Goal: Find specific page/section: Find specific page/section

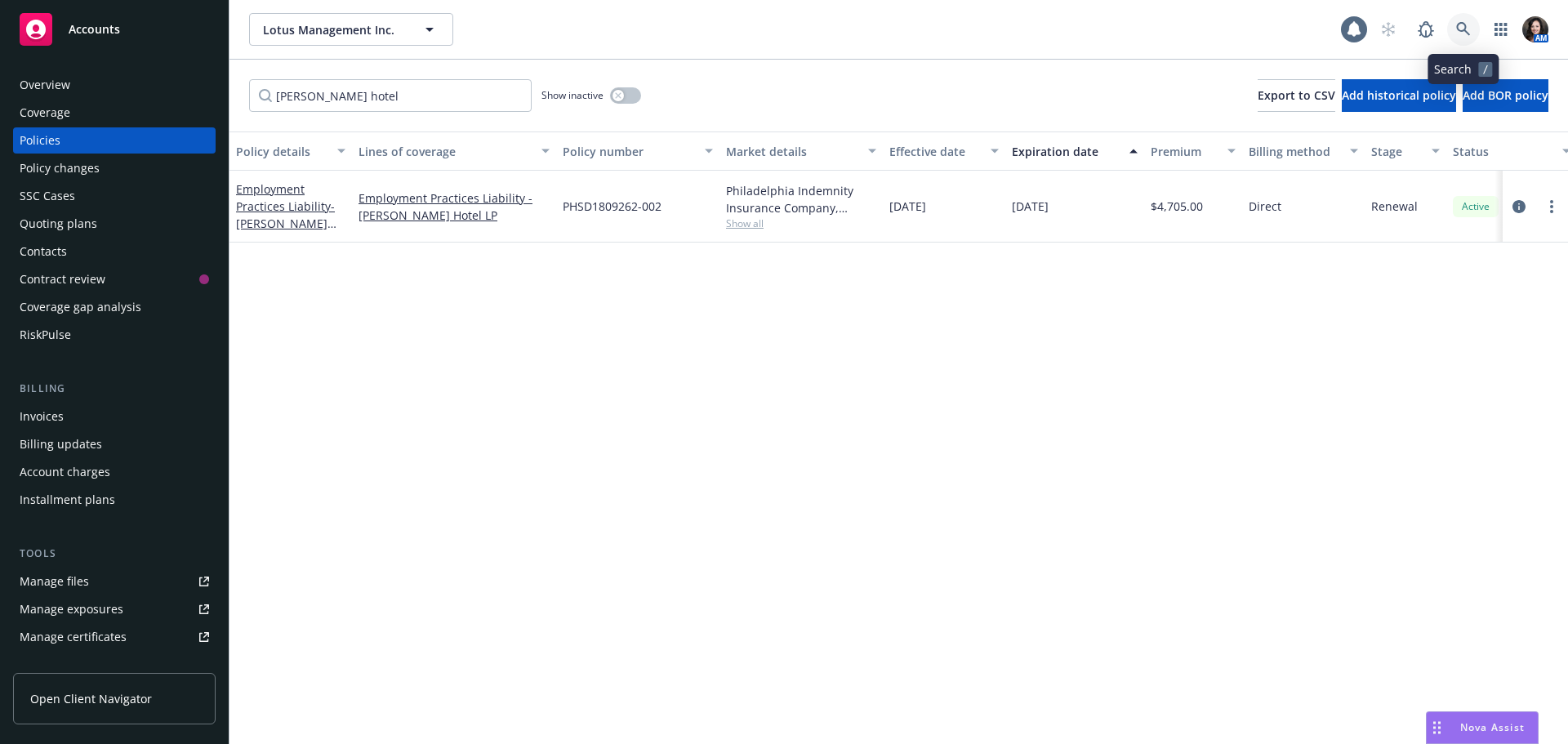
click at [1469, 42] on link at bounding box center [1463, 29] width 32 height 32
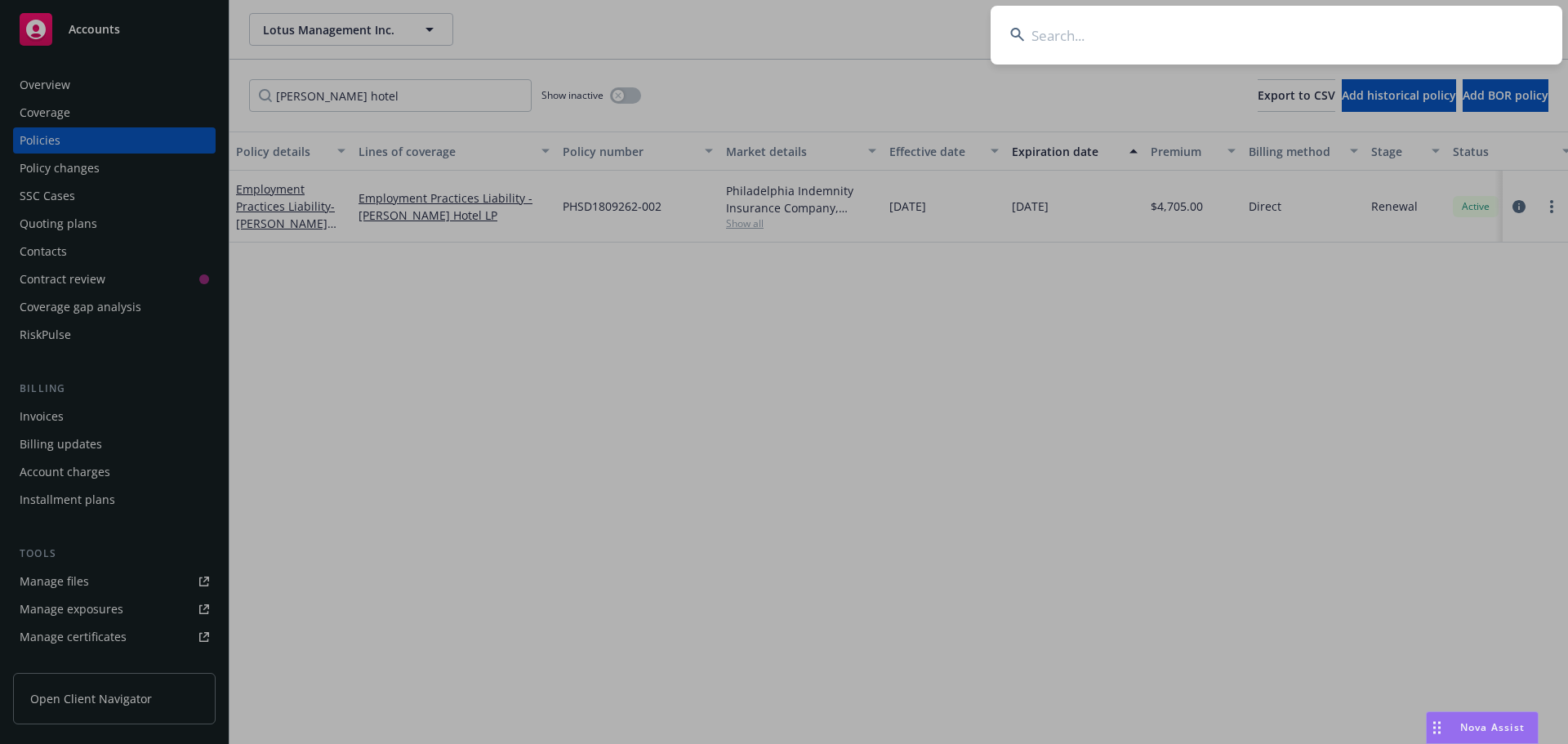
type input "p"
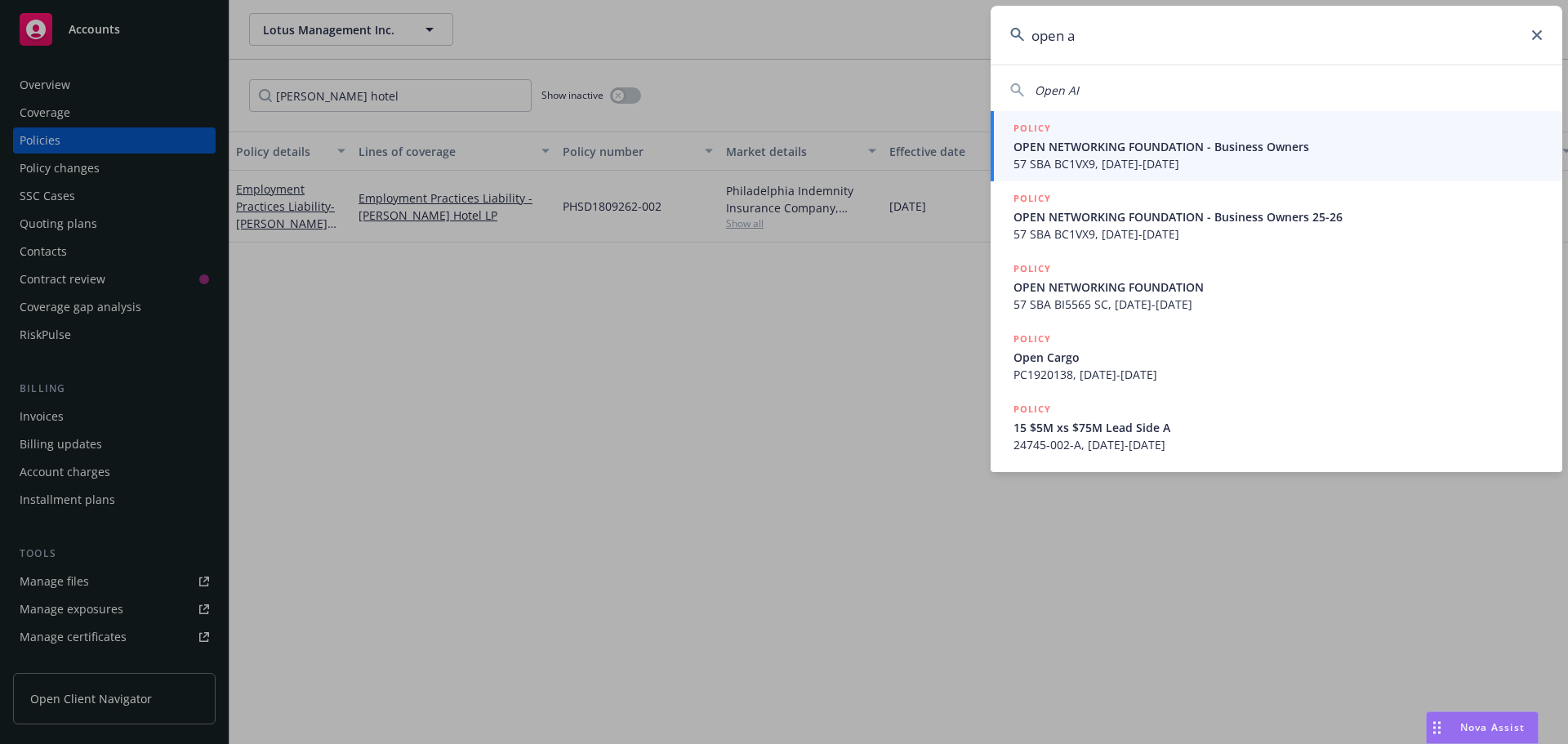
click at [1129, 89] on div "Open AI" at bounding box center [1276, 90] width 532 height 17
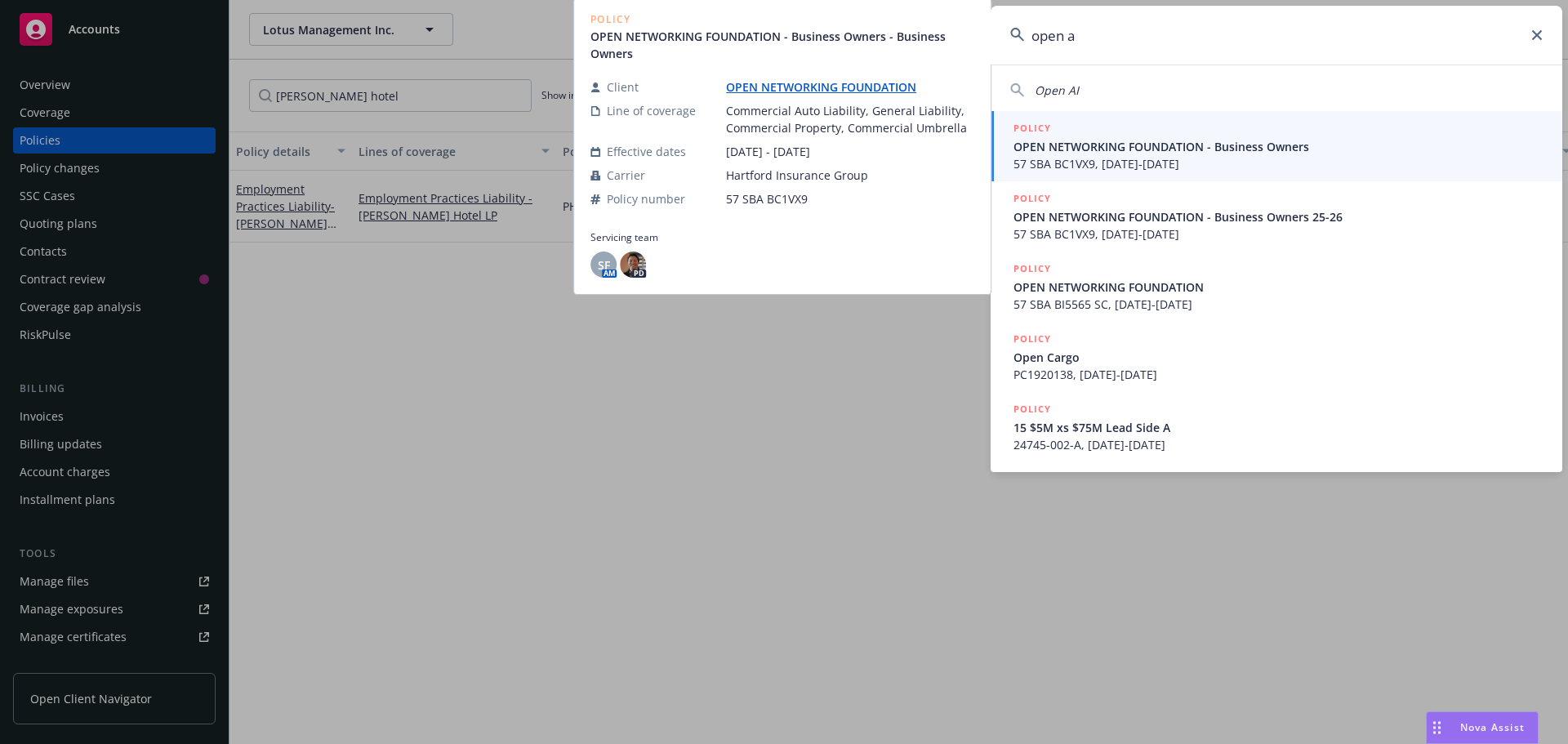
type input "Open AI"
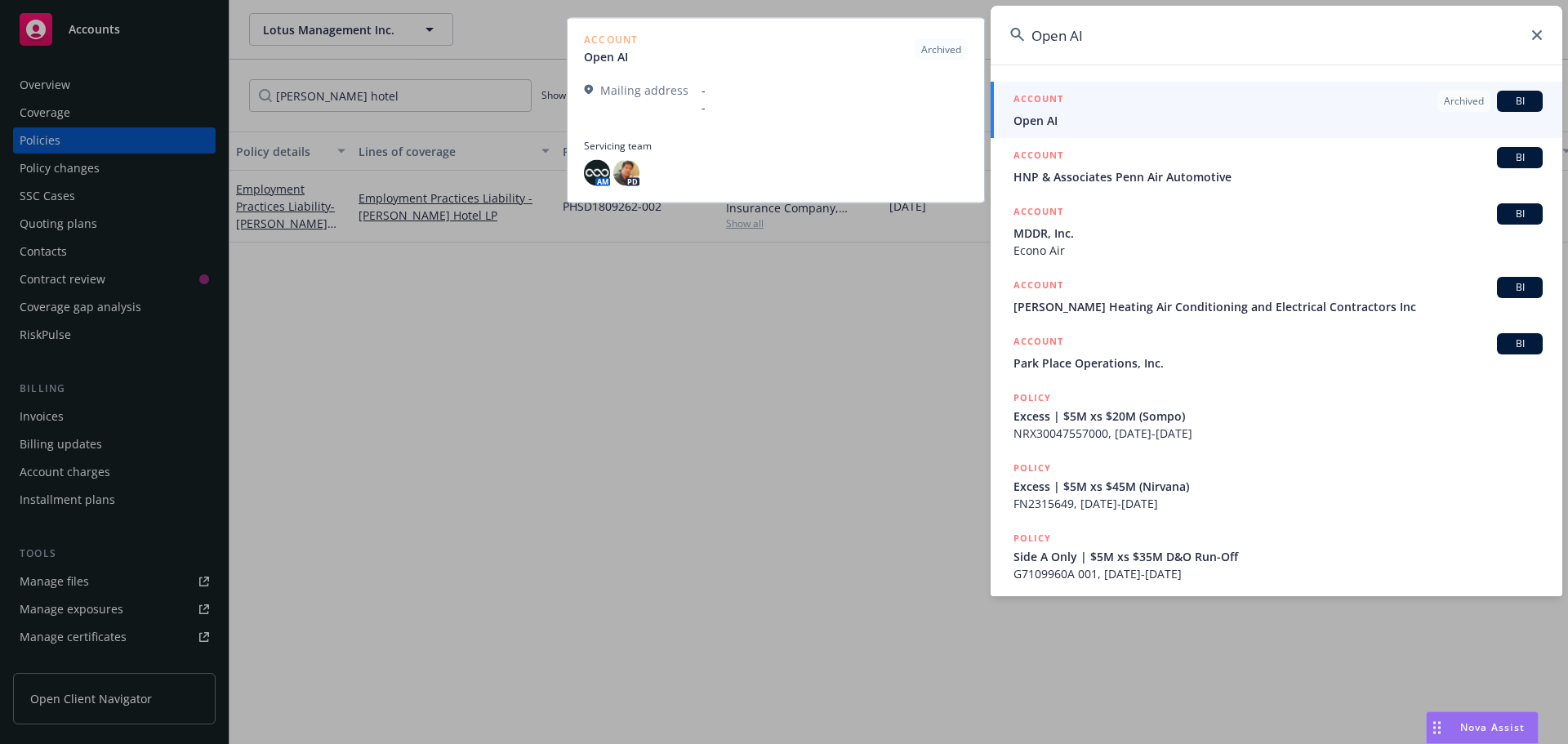
click at [1108, 102] on div "ACCOUNT Archived BI" at bounding box center [1278, 101] width 529 height 22
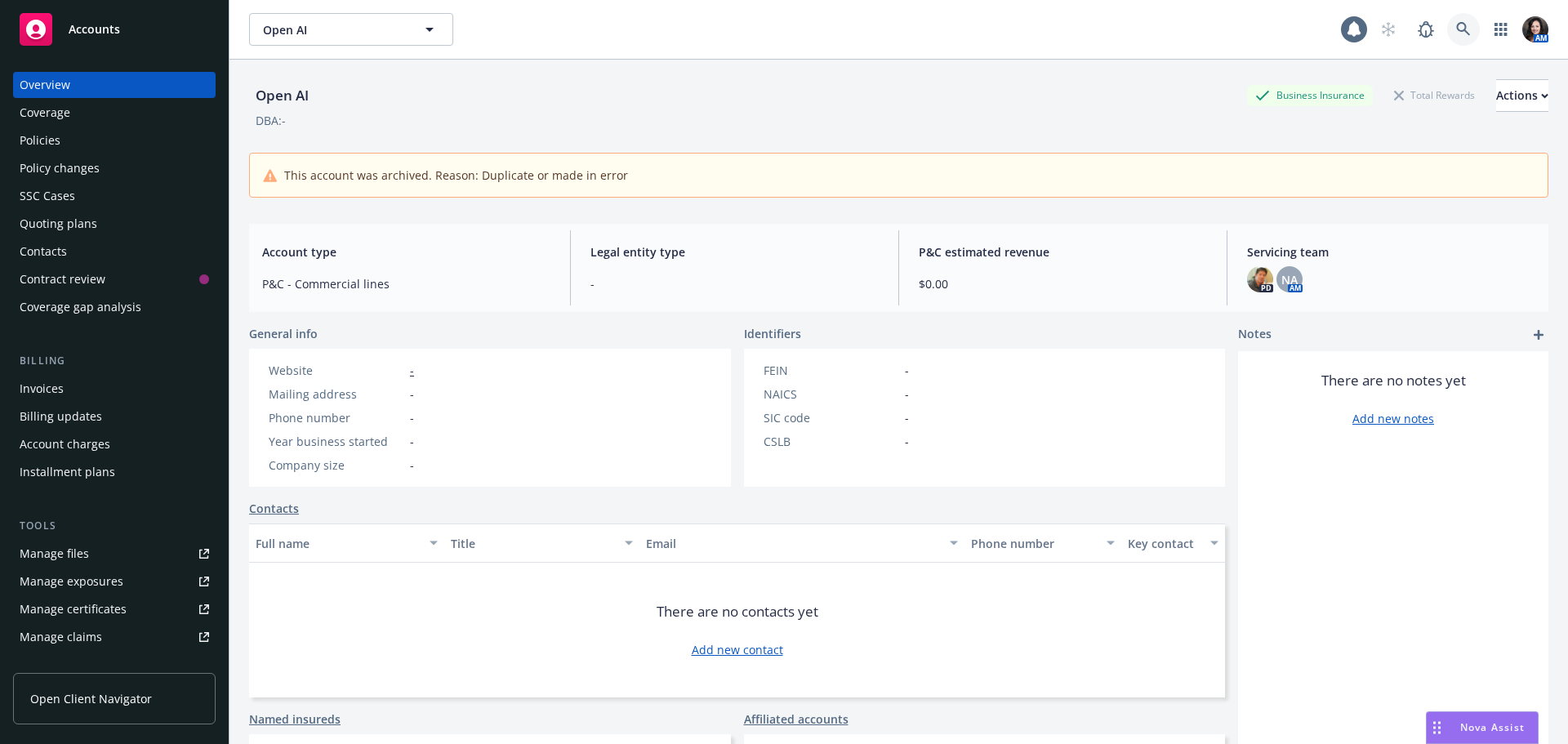
click at [1460, 39] on link at bounding box center [1463, 29] width 32 height 32
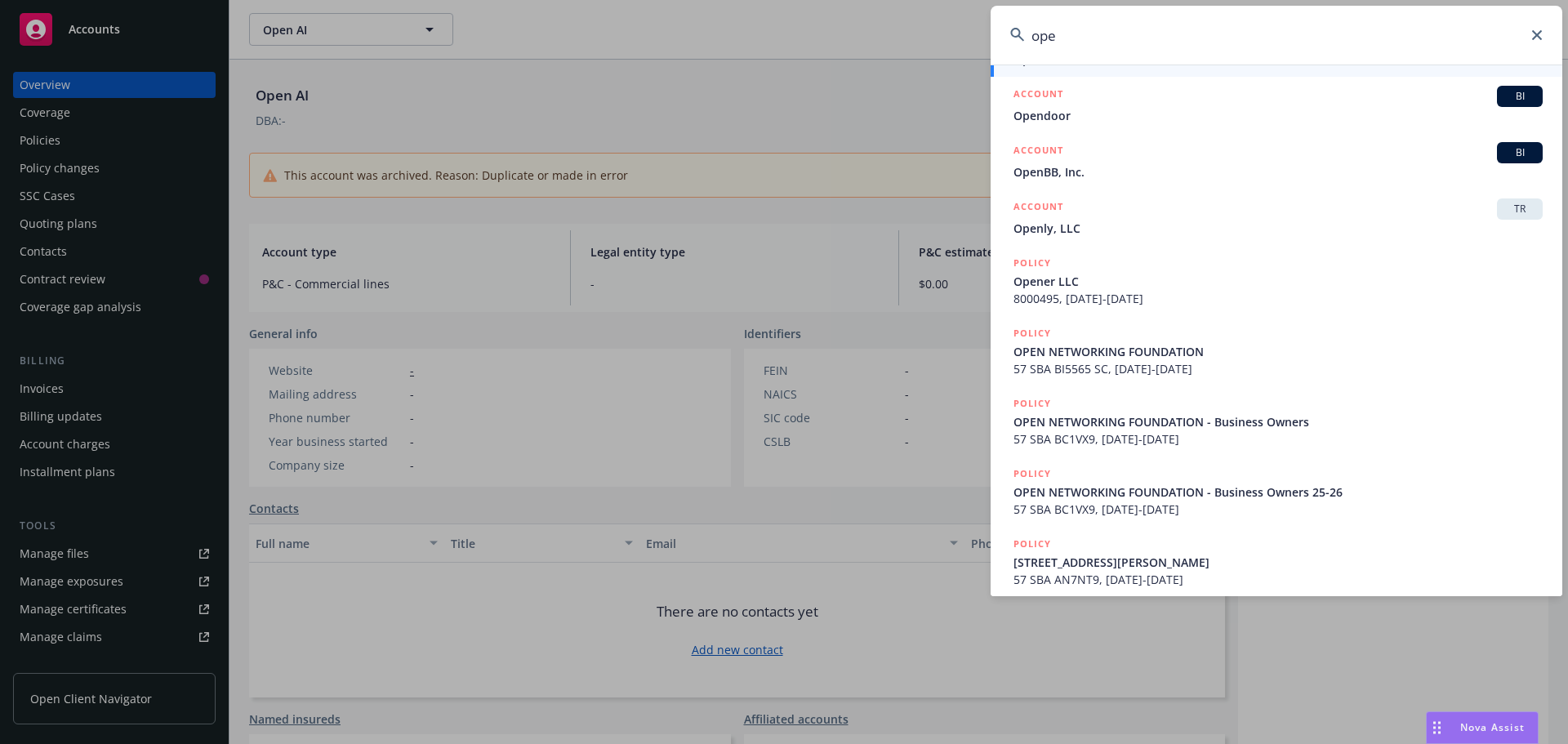
scroll to position [275, 0]
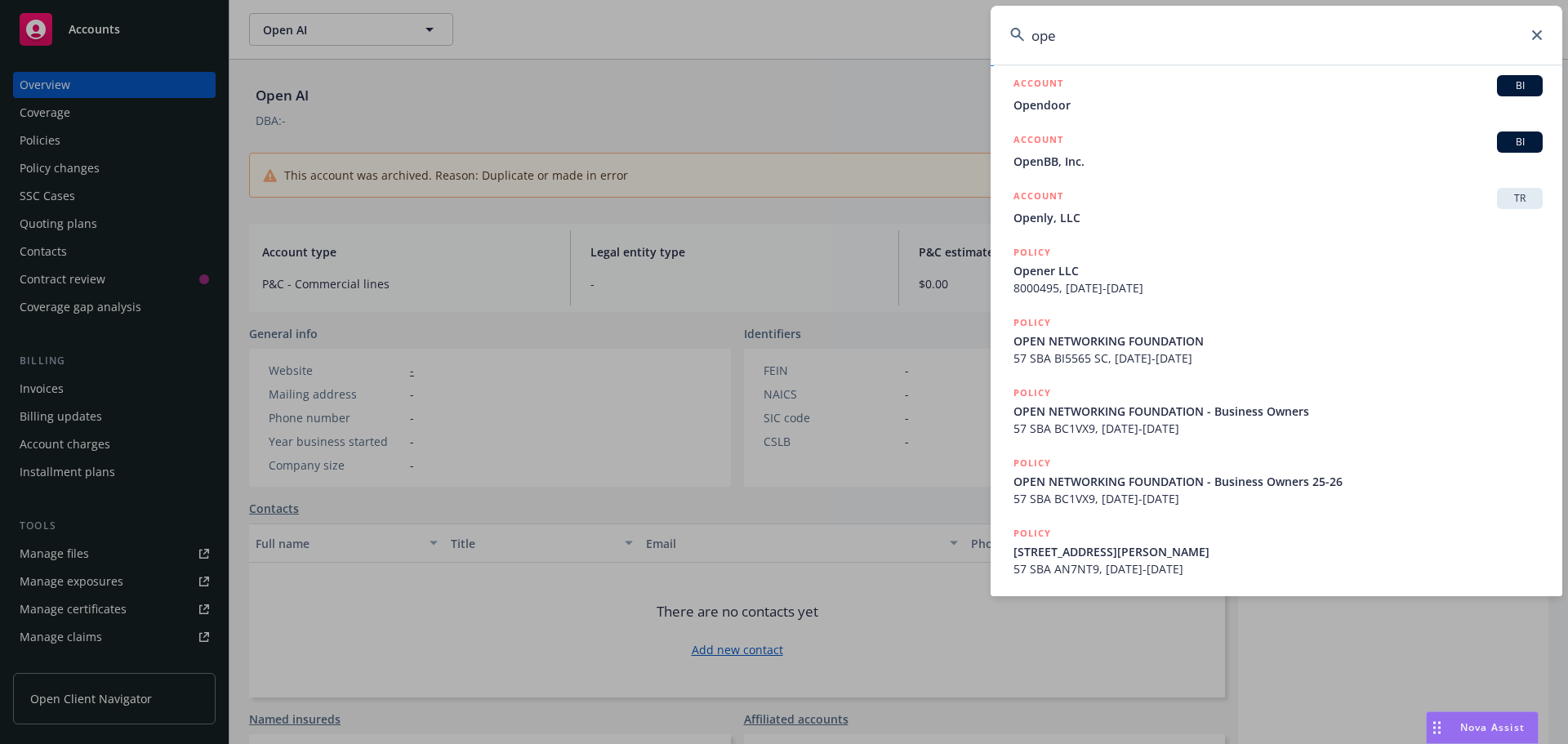
drag, startPoint x: 1033, startPoint y: 34, endPoint x: 934, endPoint y: 31, distance: 99.0
click at [938, 32] on div "ope "Open Market" Events "Open Markets" OPE Pros LLC OPE Pros LLC - Business Ow…" at bounding box center [784, 372] width 1568 height 744
type input "e"
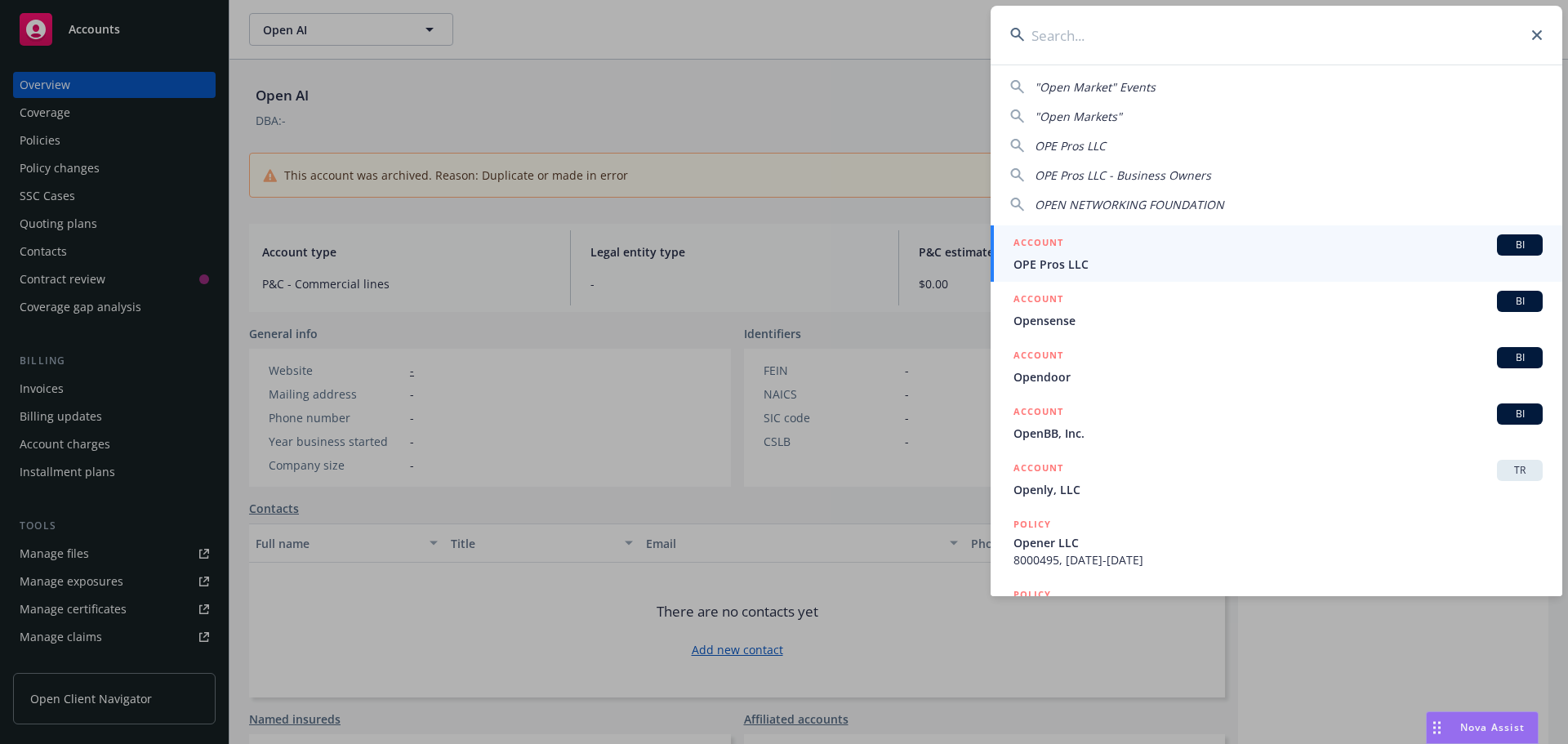
scroll to position [0, 0]
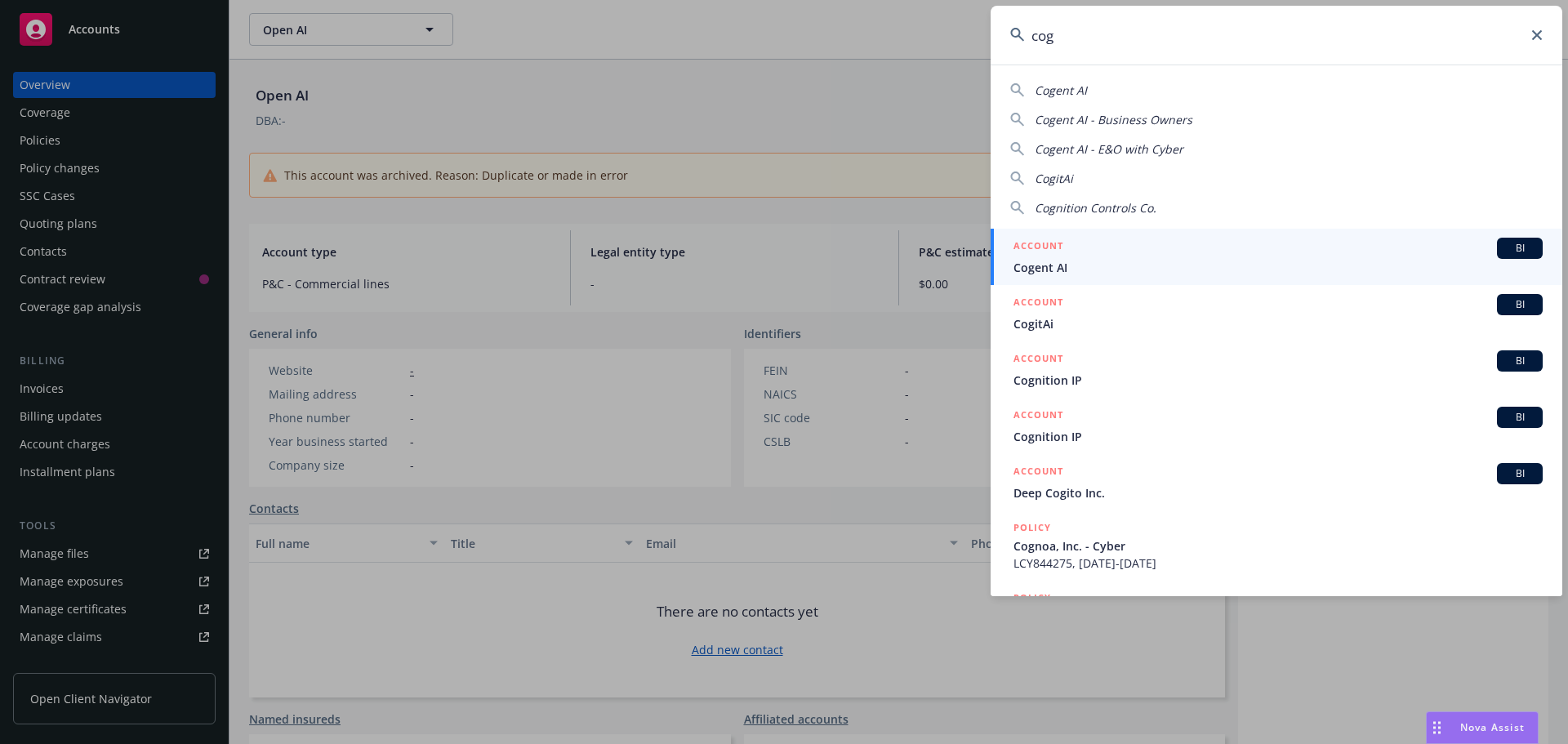
type input "cog"
click at [1085, 268] on span "Cogent AI" at bounding box center [1278, 267] width 529 height 17
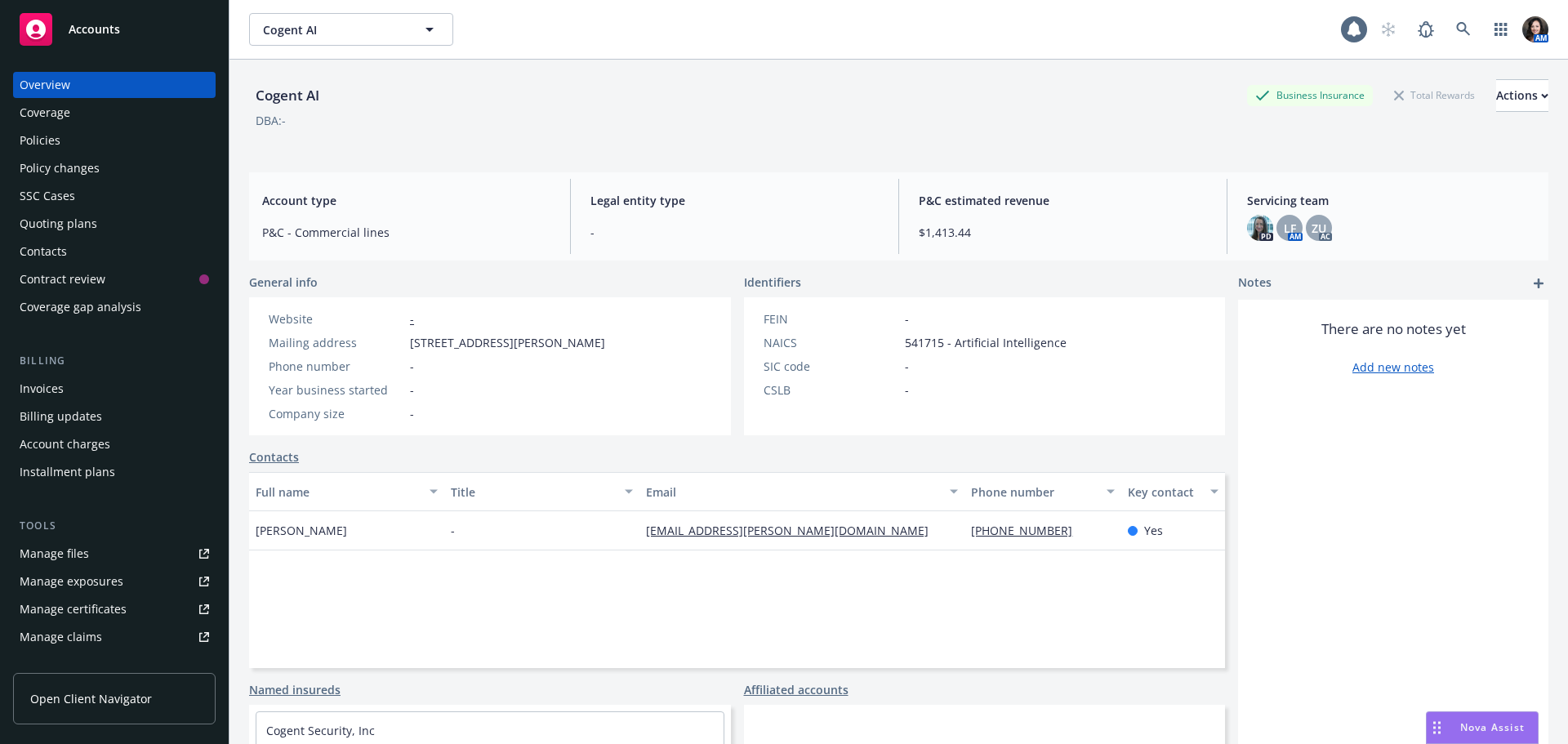
click at [102, 31] on span "Accounts" at bounding box center [95, 30] width 51 height 13
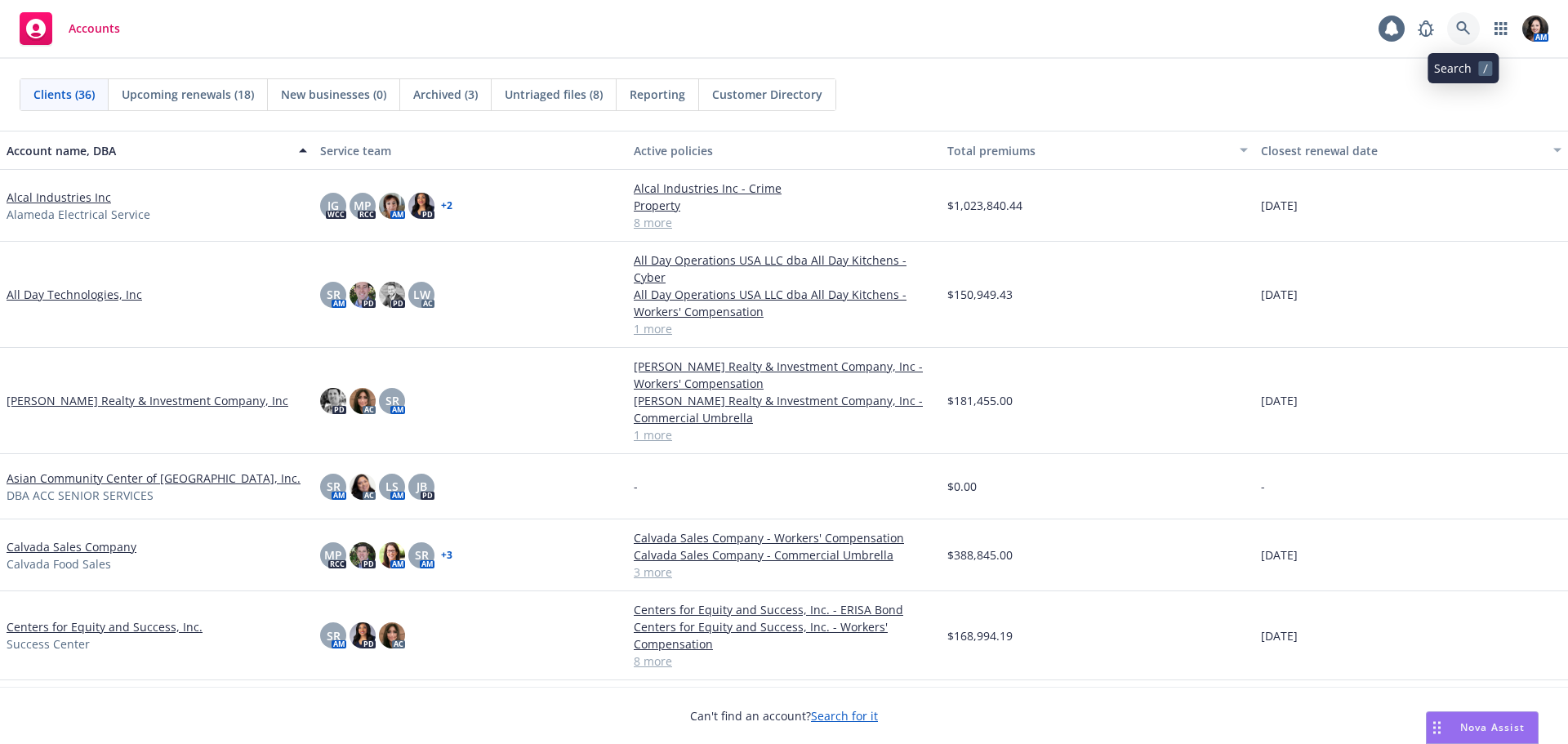
click at [1467, 32] on icon at bounding box center [1464, 29] width 15 height 15
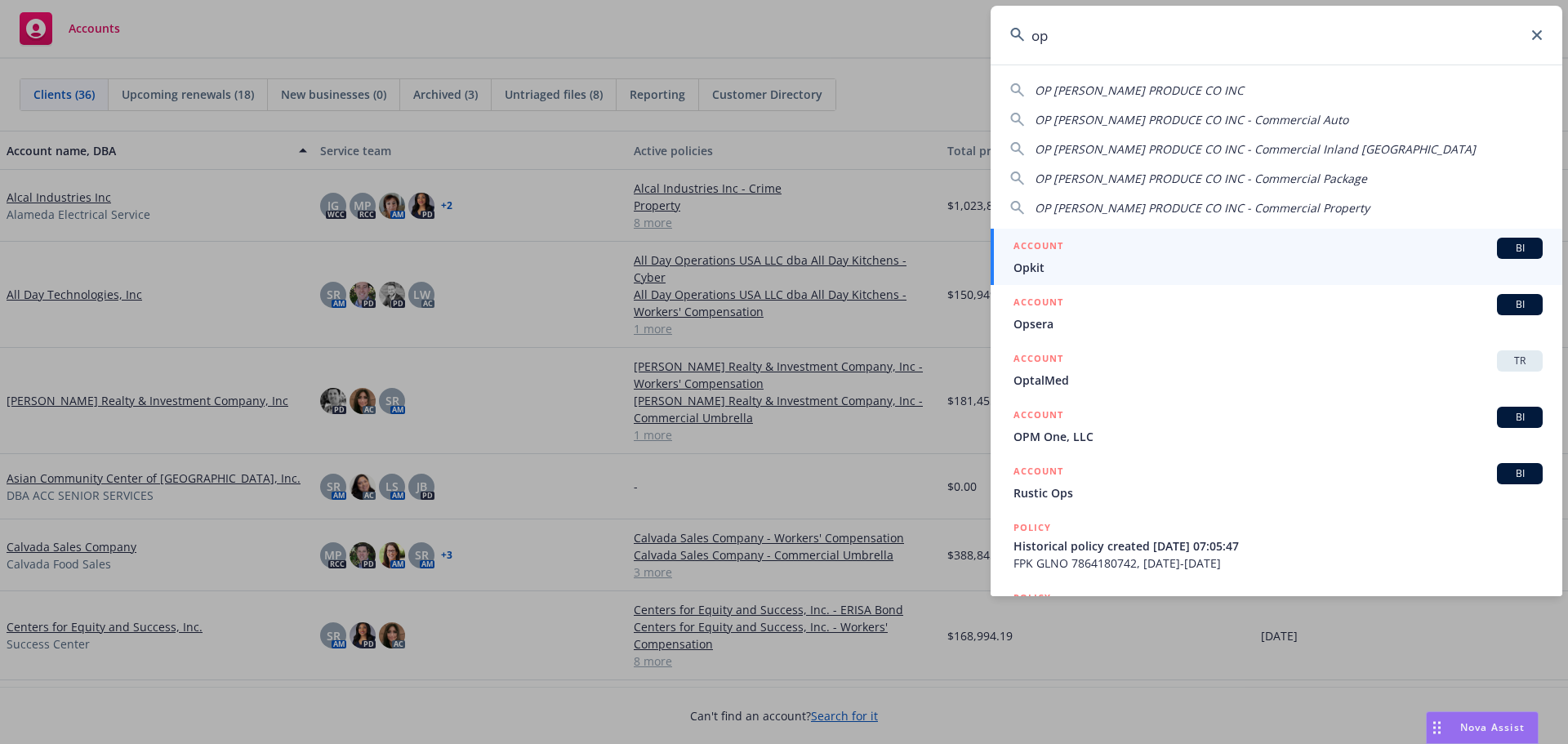
type input "op"
